Goal: Information Seeking & Learning: Compare options

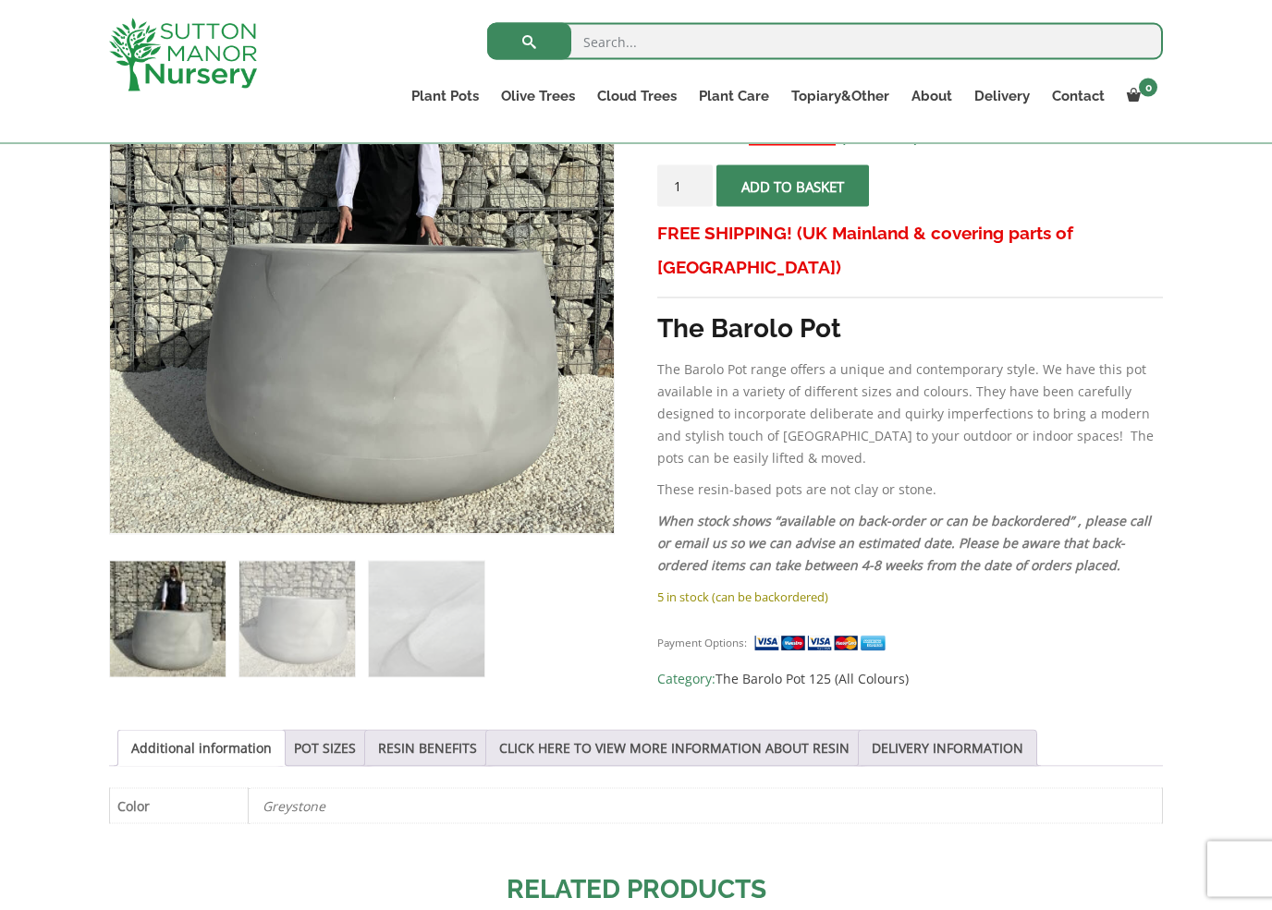
scroll to position [398, 0]
click at [335, 749] on link "POT SIZES" at bounding box center [325, 747] width 62 height 35
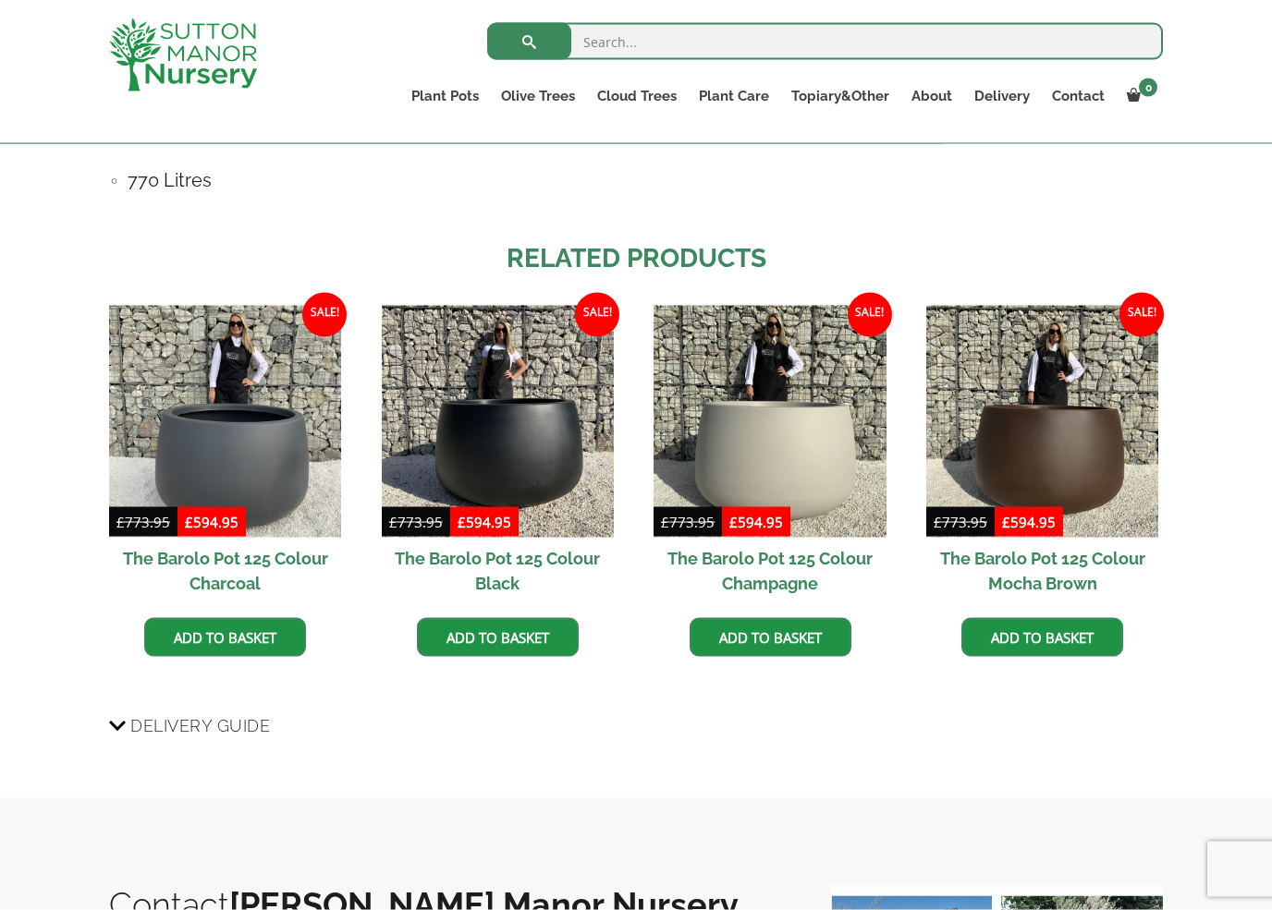
scroll to position [1407, 0]
click at [526, 460] on img at bounding box center [498, 421] width 232 height 232
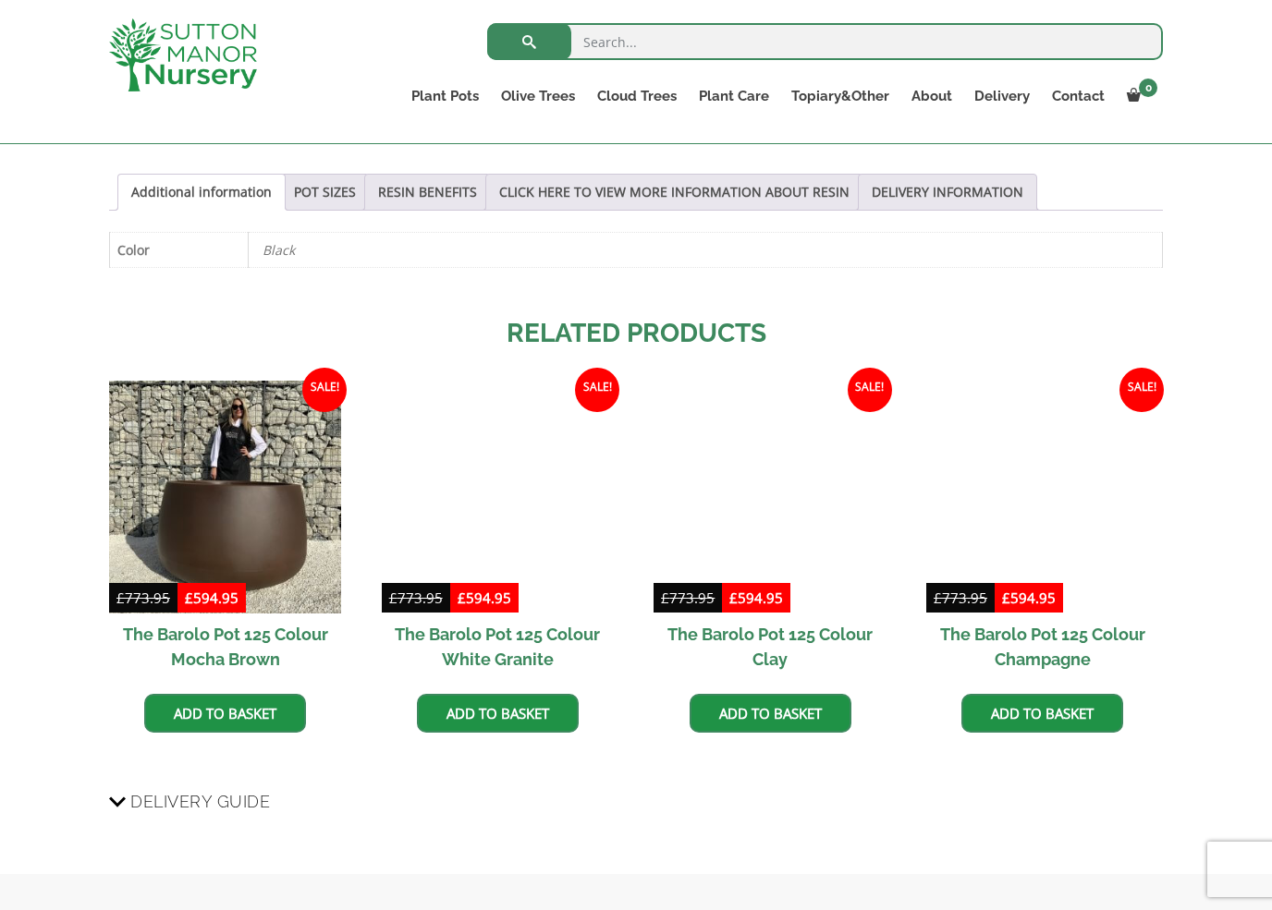
scroll to position [1053, 0]
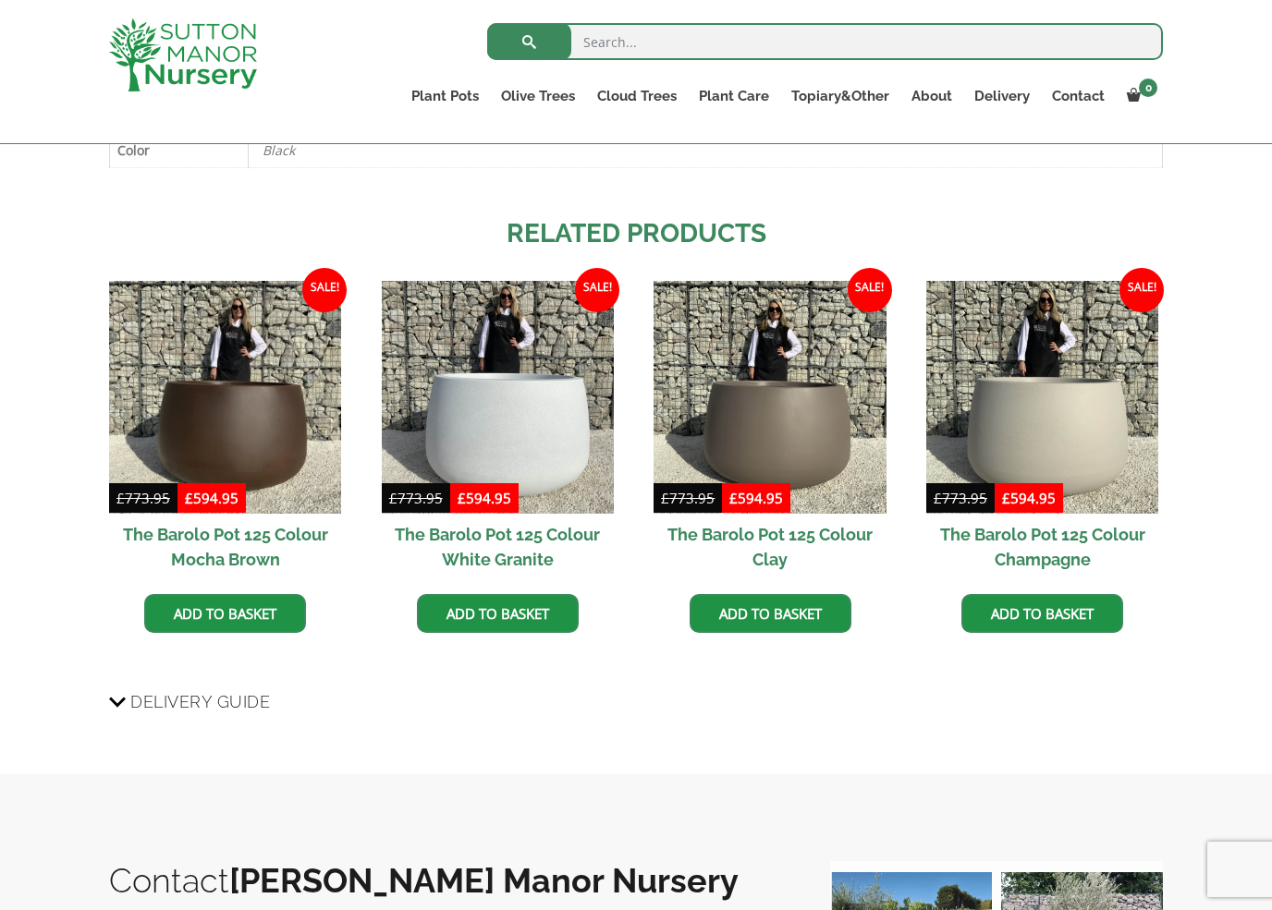
click at [1076, 445] on img at bounding box center [1042, 397] width 232 height 232
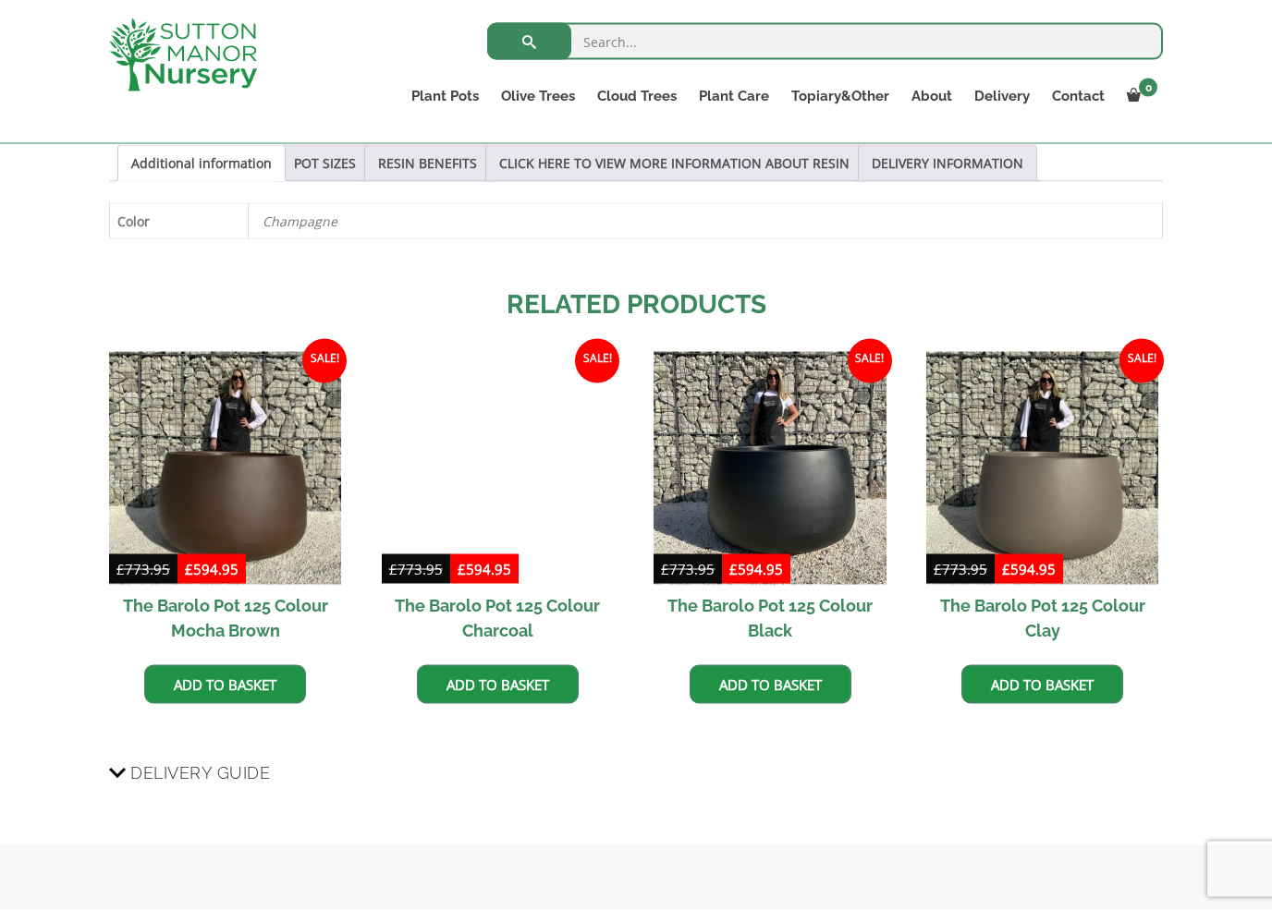
scroll to position [983, 0]
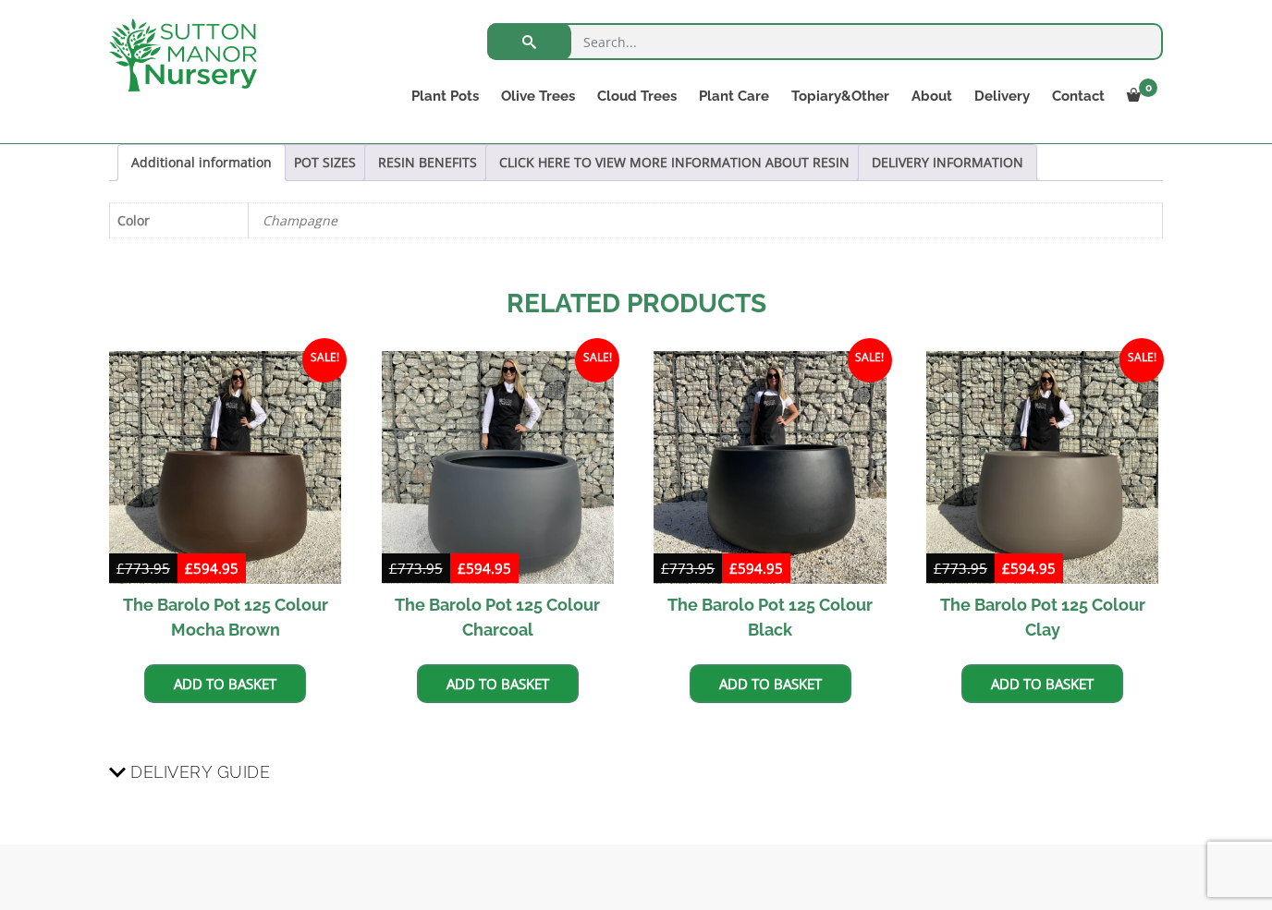
click at [511, 517] on img at bounding box center [498, 467] width 232 height 232
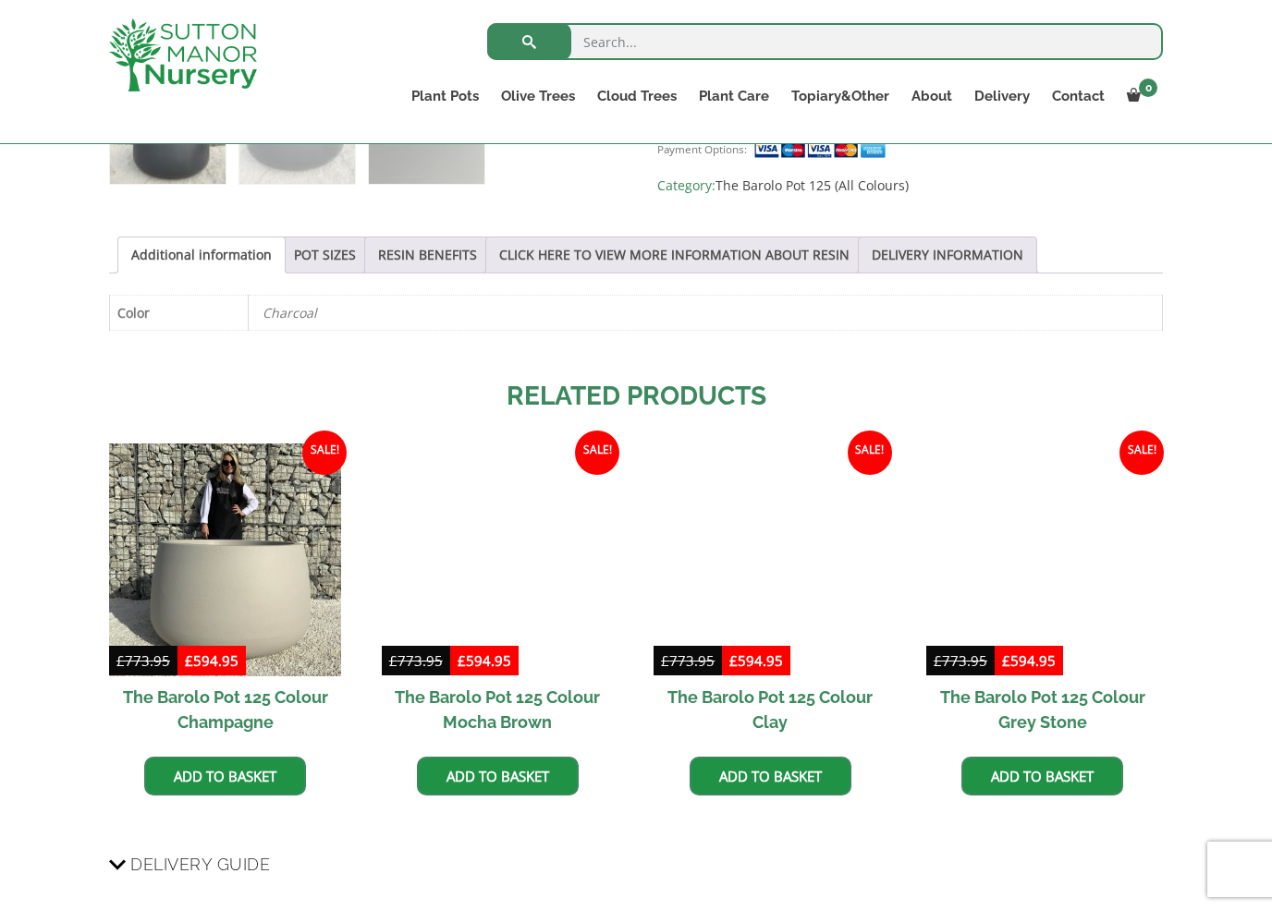
scroll to position [894, 0]
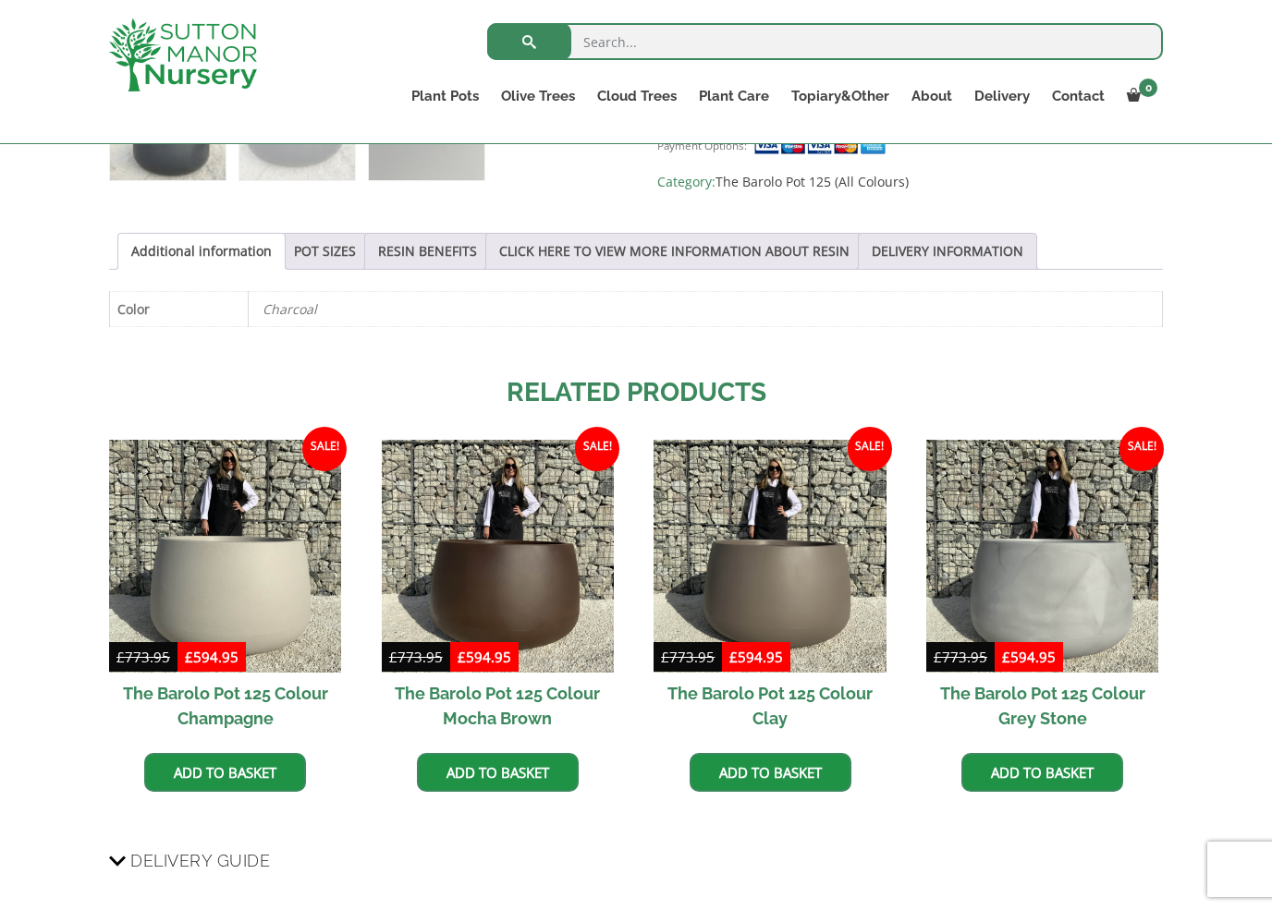
click at [256, 596] on img at bounding box center [225, 556] width 232 height 232
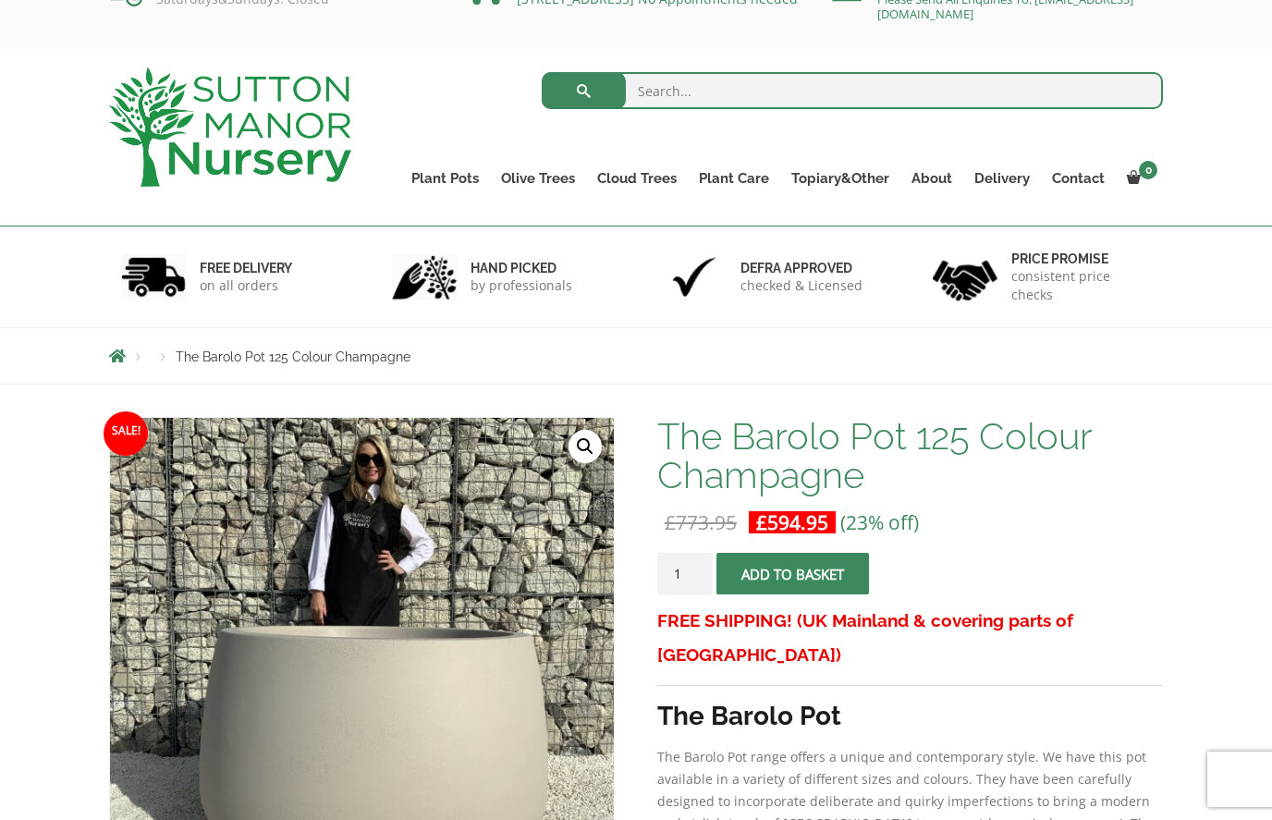
scroll to position [43, 0]
click at [797, 356] on nav "Products The Barolo Pot 125 Colour Champagne" at bounding box center [635, 356] width 1053 height 15
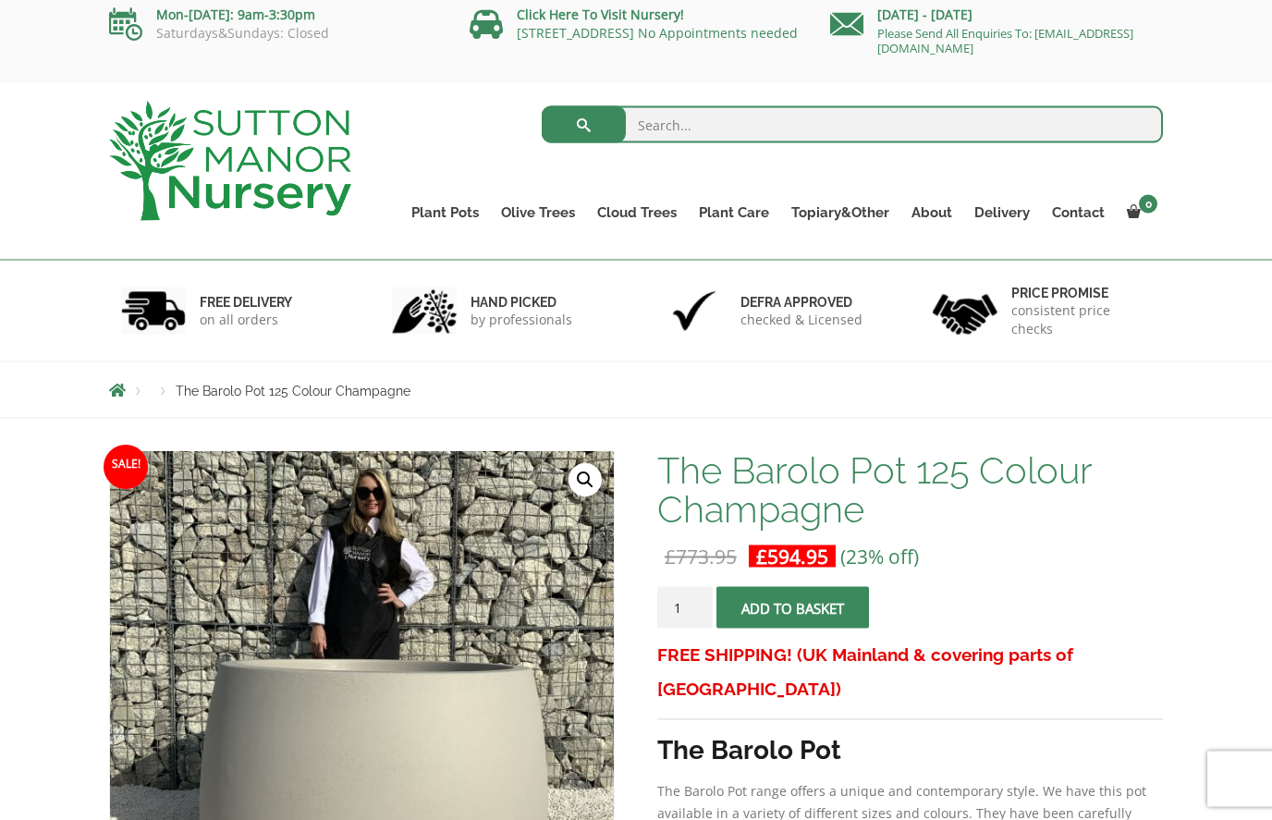
scroll to position [0, 0]
